Goal: Information Seeking & Learning: Learn about a topic

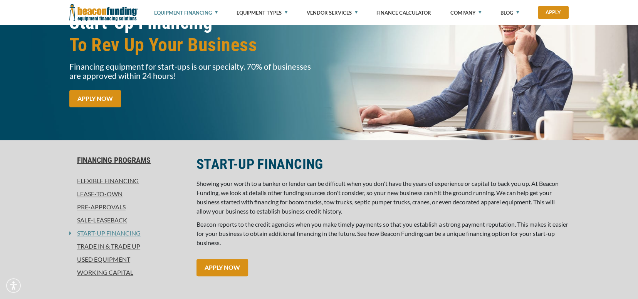
scroll to position [193, 0]
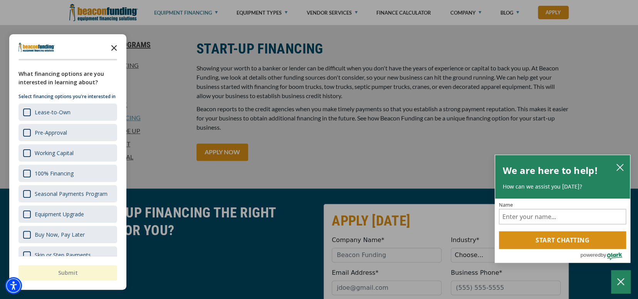
click at [113, 46] on icon "Close the survey" at bounding box center [113, 47] width 15 height 15
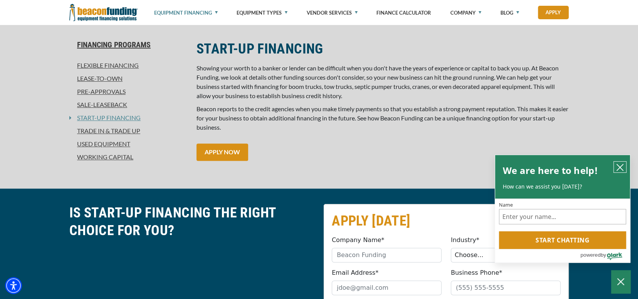
click at [621, 166] on icon "close chatbox" at bounding box center [620, 167] width 6 height 6
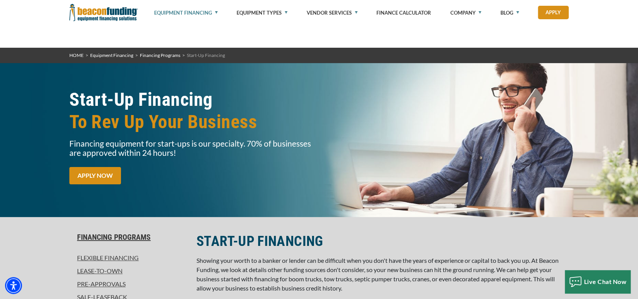
scroll to position [77, 0]
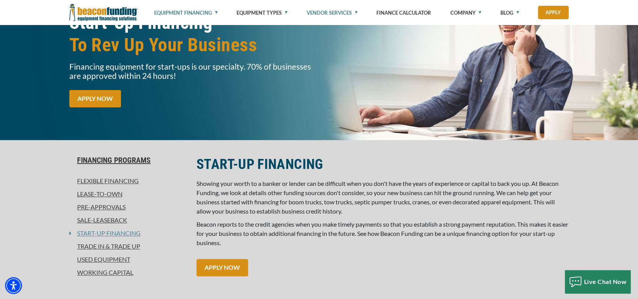
click at [351, 13] on link "Vendor Services" at bounding box center [332, 12] width 51 height 25
click at [102, 191] on link "Lease-To-Own" at bounding box center [128, 194] width 118 height 9
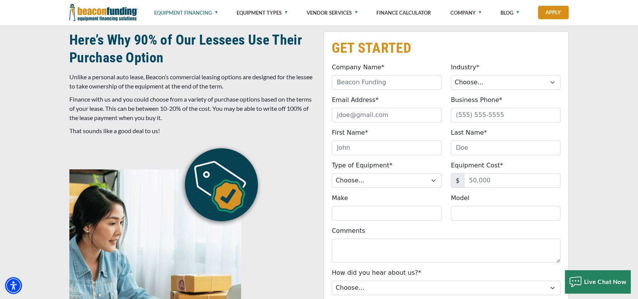
scroll to position [231, 0]
